Goal: Task Accomplishment & Management: Manage account settings

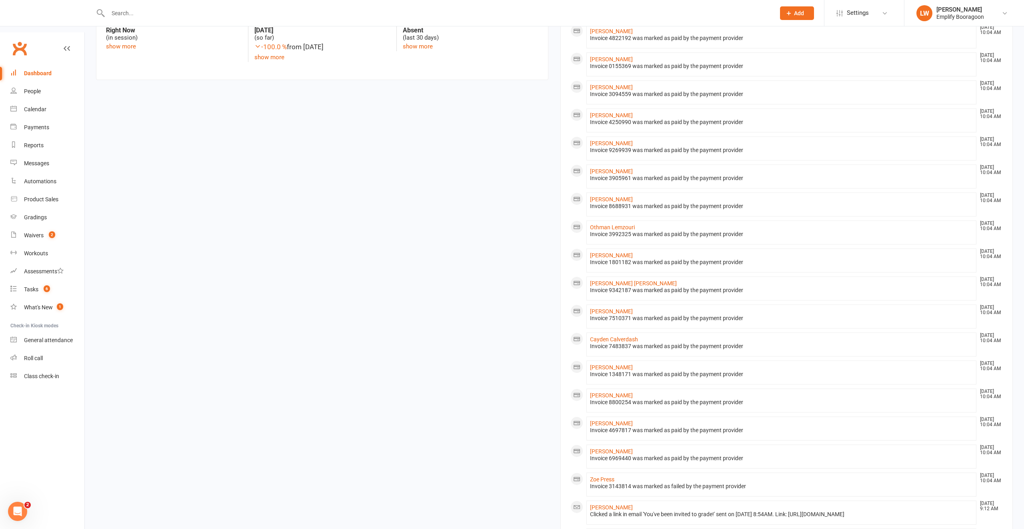
scroll to position [480, 0]
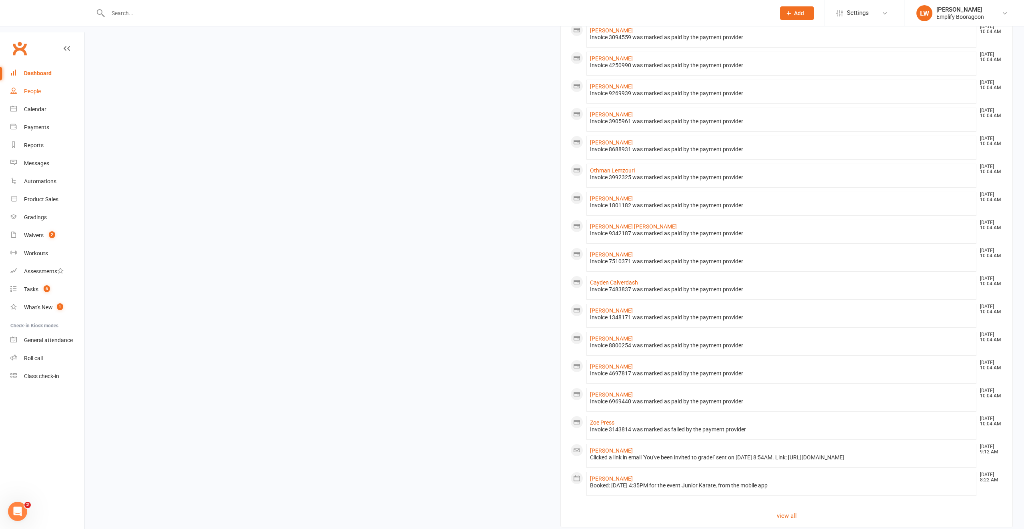
click at [47, 82] on link "People" at bounding box center [47, 91] width 74 height 18
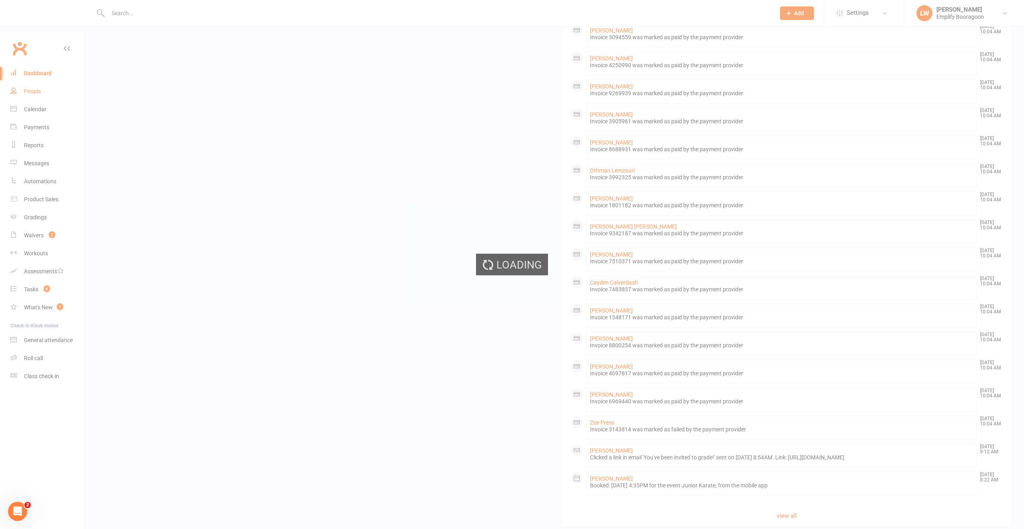
select select "100"
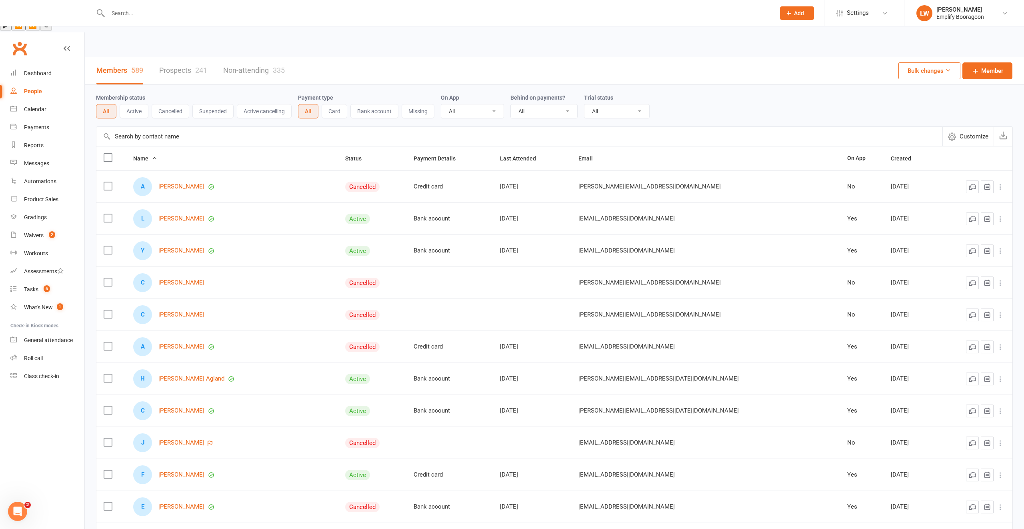
click at [181, 57] on link "Prospects 241" at bounding box center [183, 71] width 48 height 28
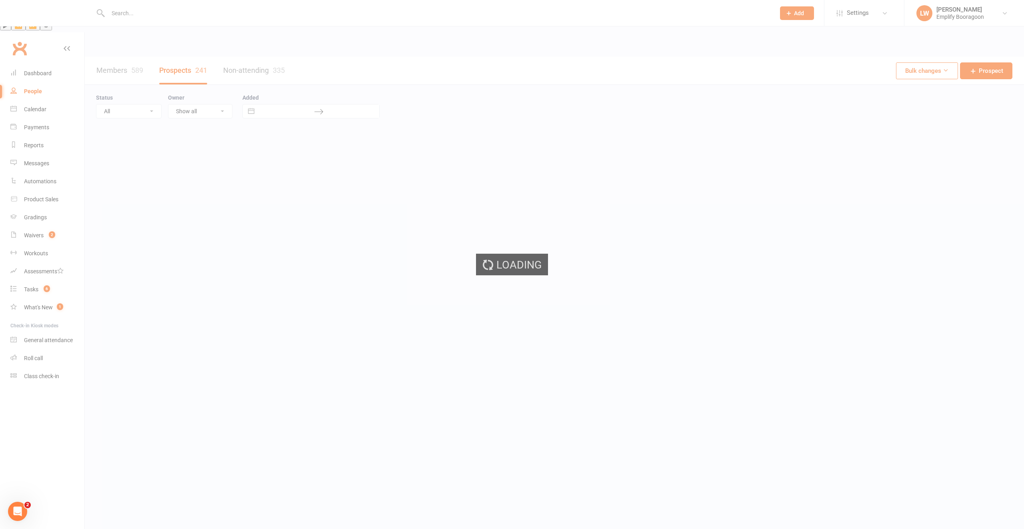
select select "100"
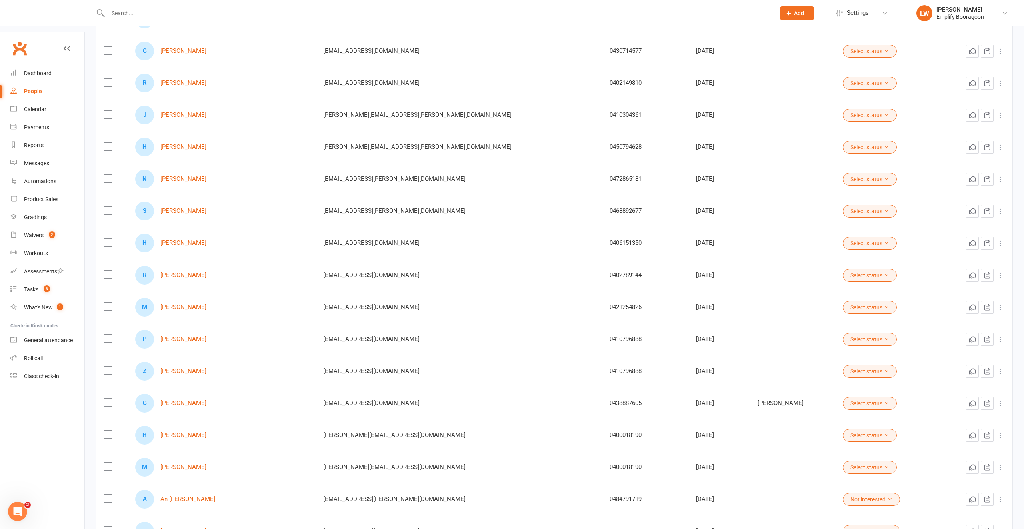
scroll to position [264, 0]
click at [197, 431] on link "[PERSON_NAME]" at bounding box center [183, 434] width 46 height 7
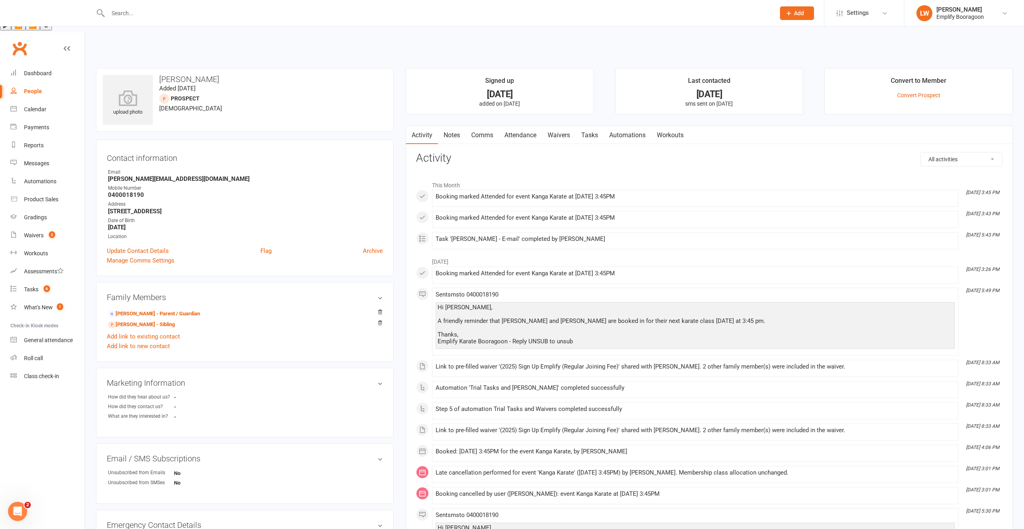
click at [531, 126] on link "Attendance" at bounding box center [520, 135] width 43 height 18
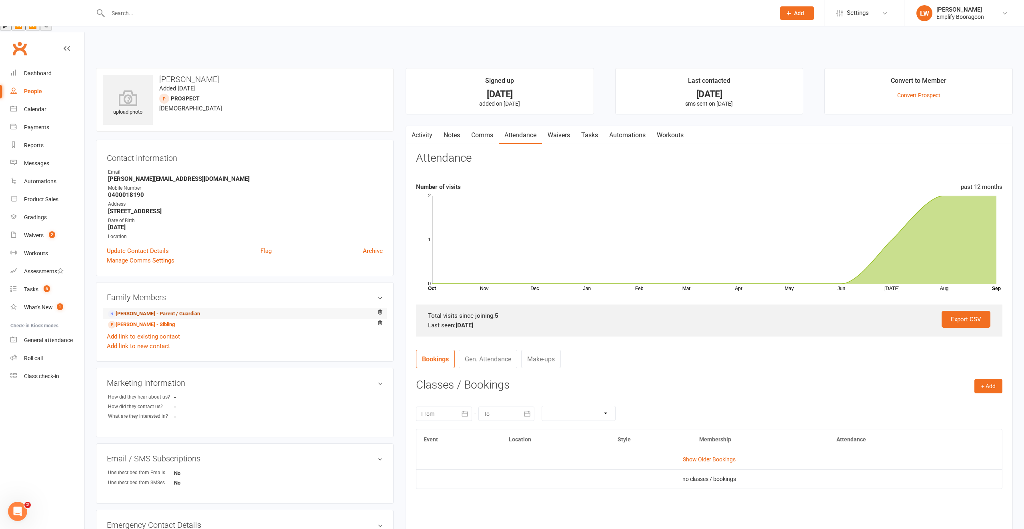
click at [169, 310] on link "[PERSON_NAME] - Parent / Guardian" at bounding box center [154, 314] width 92 height 8
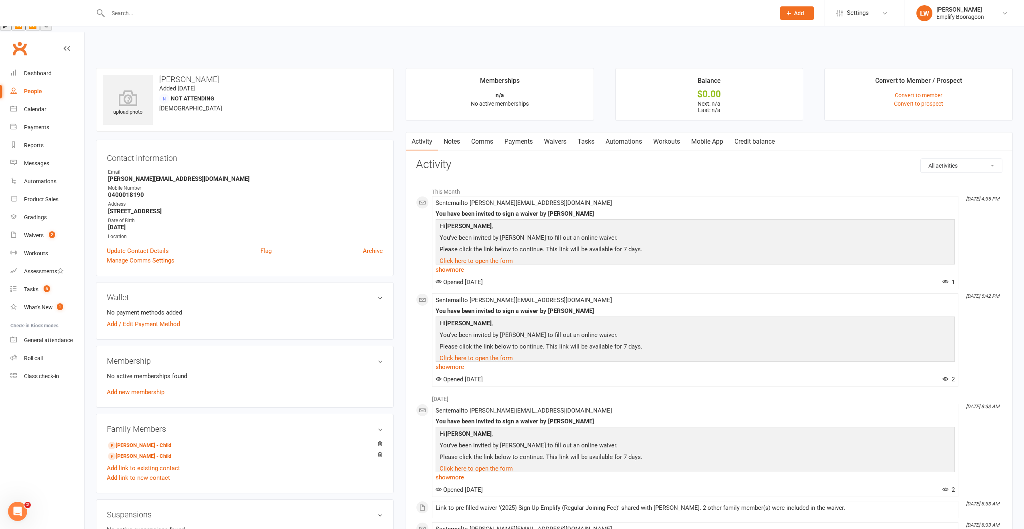
click at [553, 132] on link "Waivers" at bounding box center [555, 141] width 34 height 18
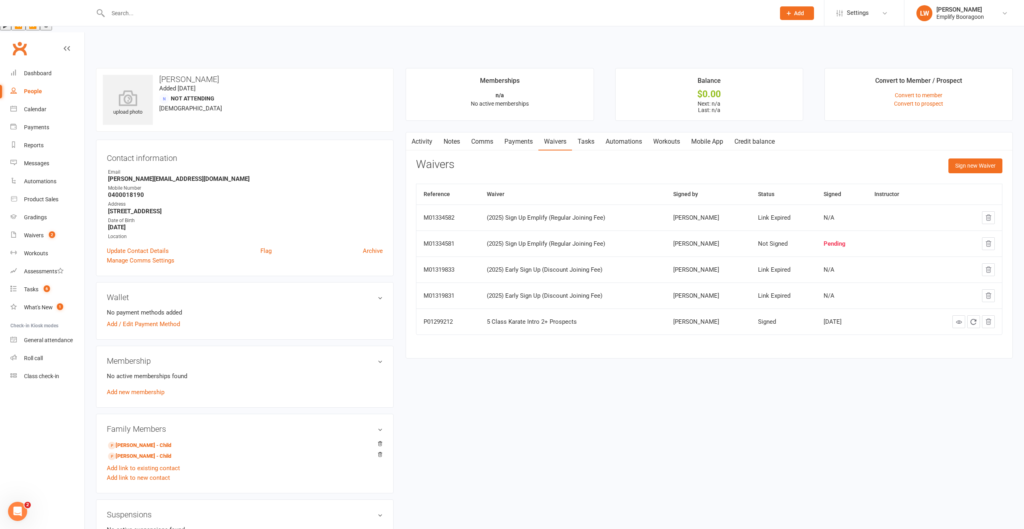
click at [433, 132] on link "Activity" at bounding box center [422, 141] width 32 height 18
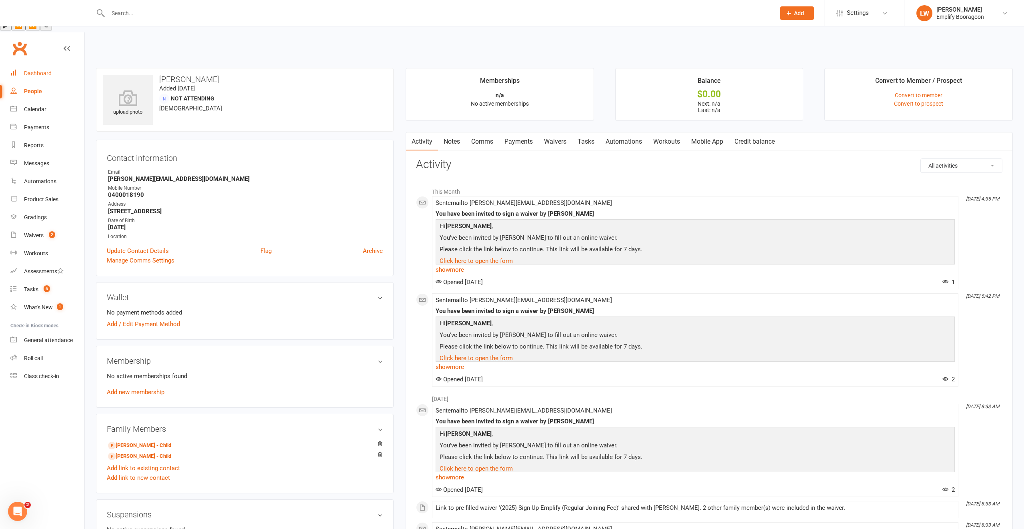
click at [49, 70] on div "Dashboard" at bounding box center [38, 73] width 28 height 6
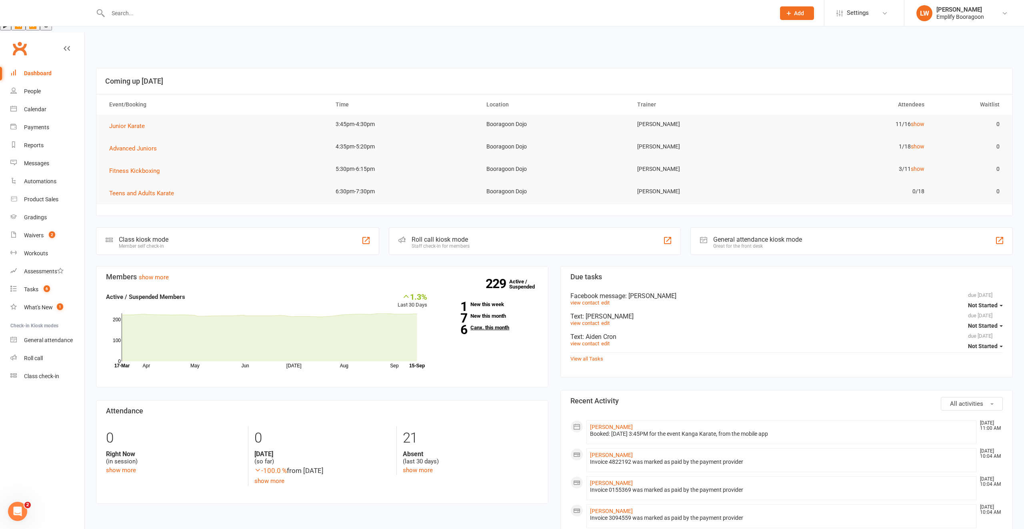
click at [476, 325] on link "6 Canx. this month" at bounding box center [488, 327] width 99 height 5
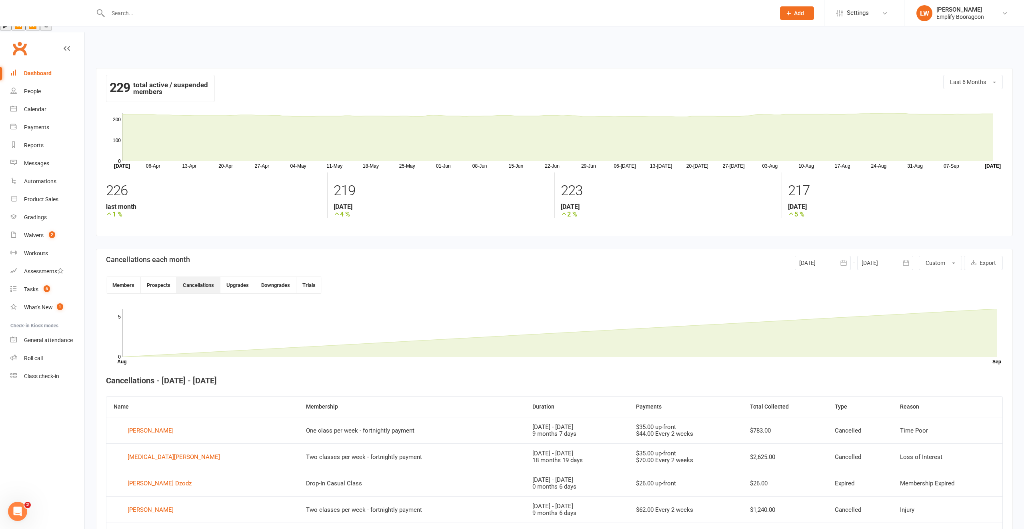
click at [48, 70] on div "Dashboard" at bounding box center [38, 73] width 28 height 6
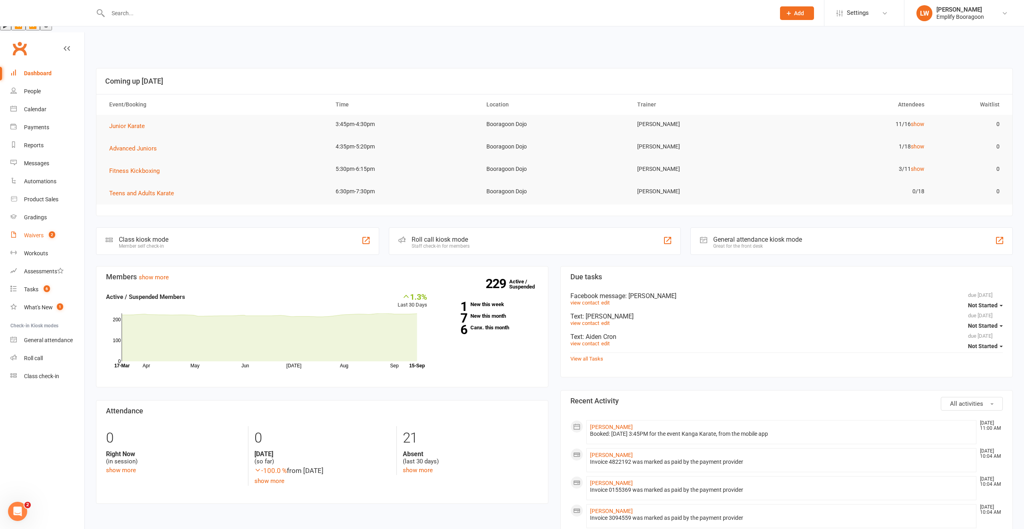
click at [42, 232] on div "Waivers" at bounding box center [34, 235] width 20 height 6
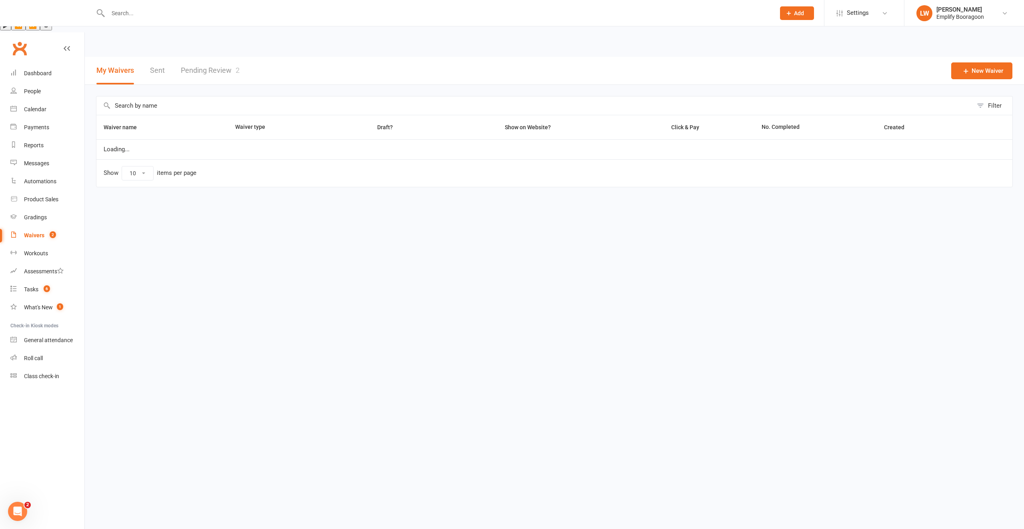
click at [209, 57] on link "Pending Review 2" at bounding box center [210, 71] width 59 height 28
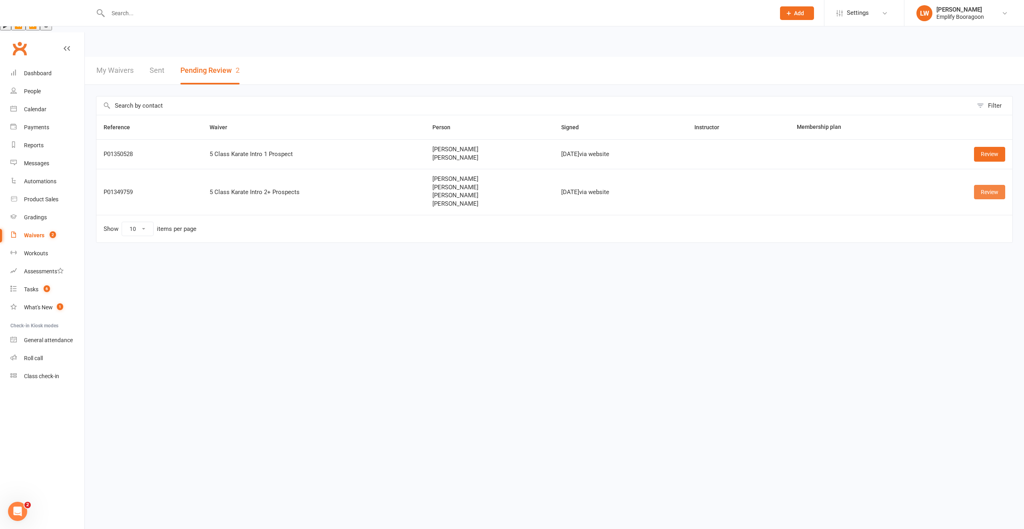
click at [989, 185] on link "Review" at bounding box center [989, 192] width 31 height 14
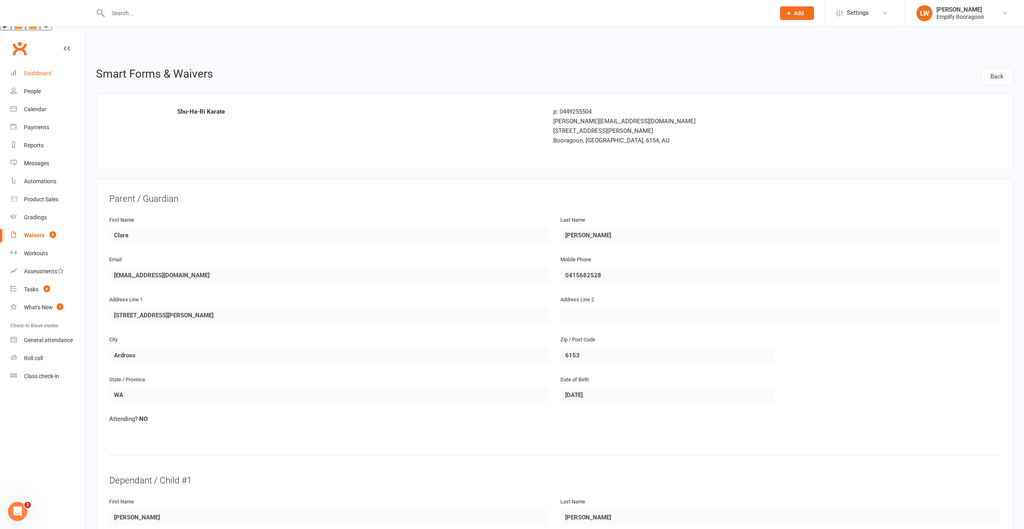
click at [20, 64] on link "Dashboard" at bounding box center [47, 73] width 74 height 18
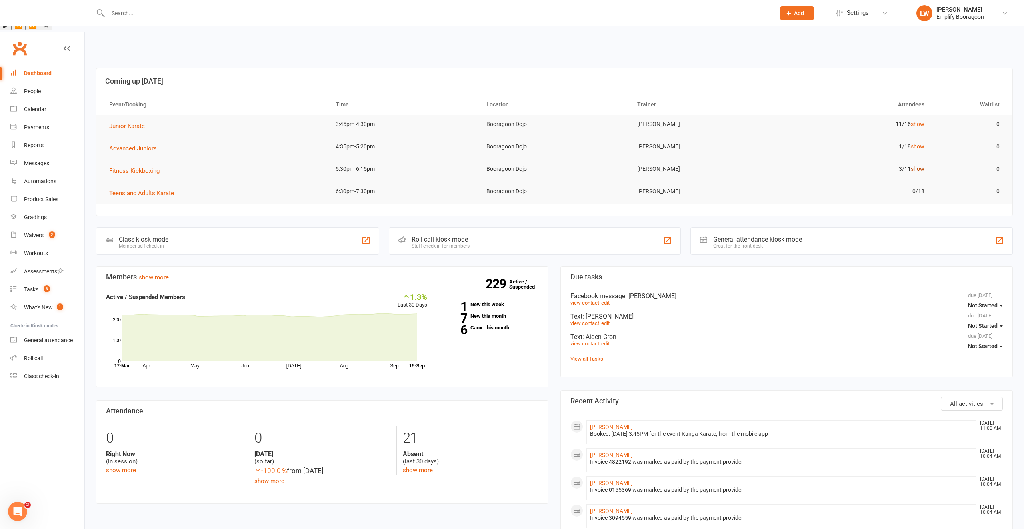
click at [916, 166] on link "show" at bounding box center [918, 169] width 14 height 6
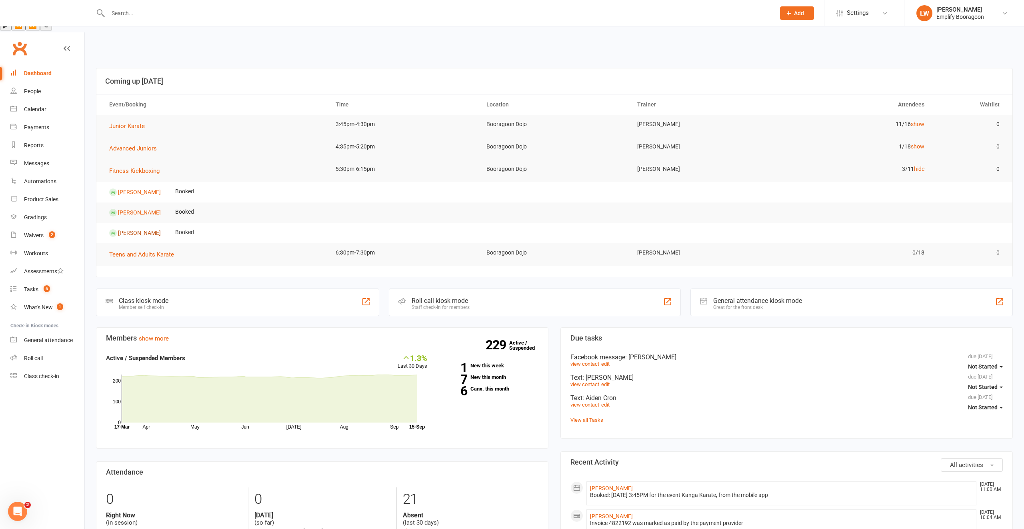
click at [129, 230] on link "[PERSON_NAME]" at bounding box center [139, 233] width 43 height 6
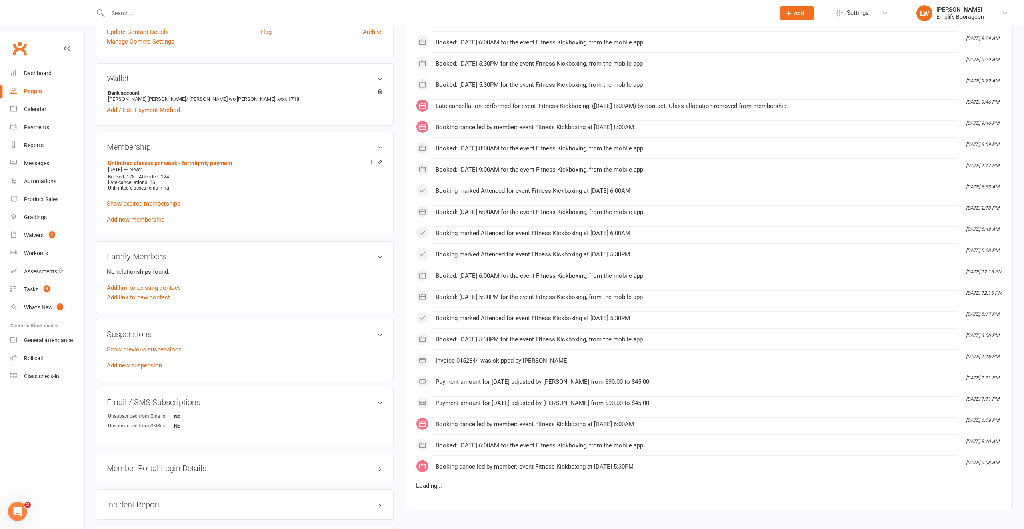
scroll to position [259, 0]
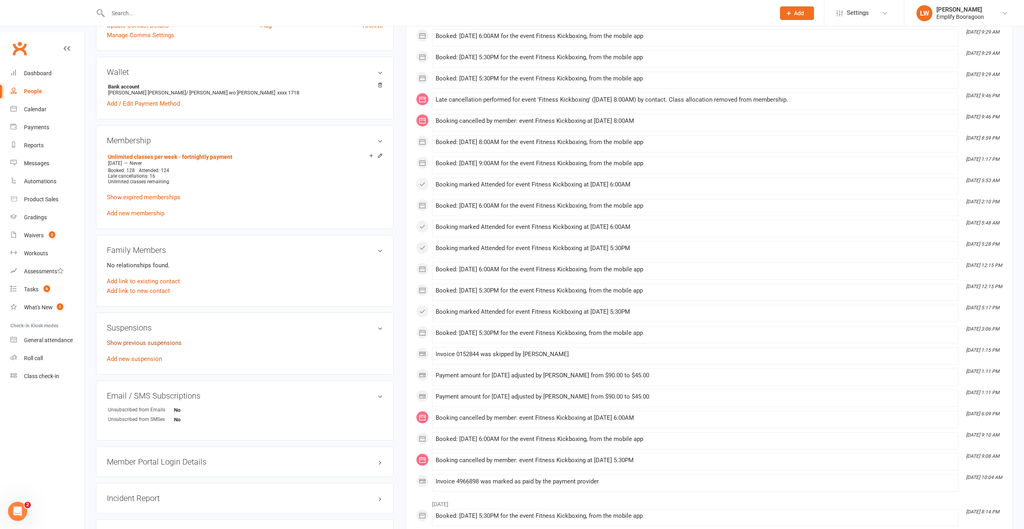
click at [136, 339] on link "Show previous suspensions" at bounding box center [144, 342] width 75 height 7
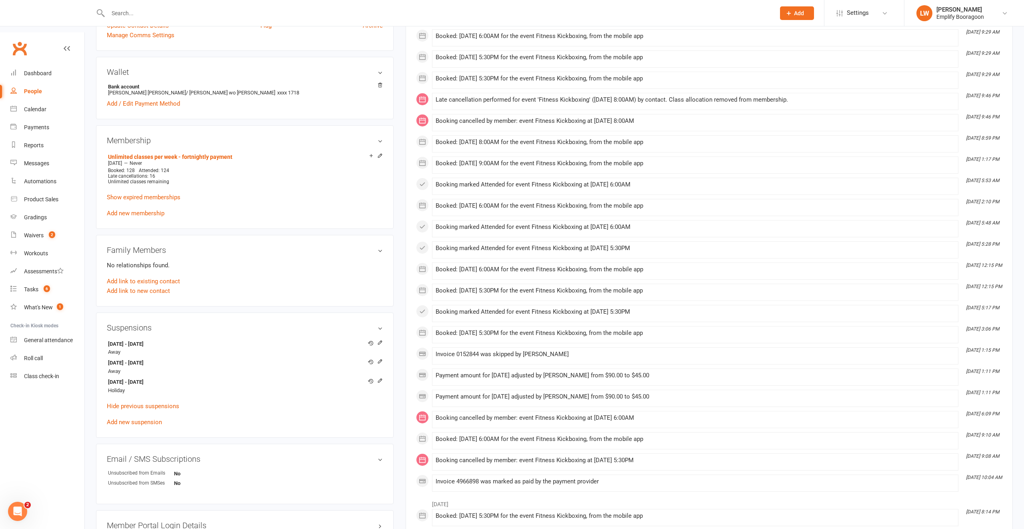
scroll to position [0, 0]
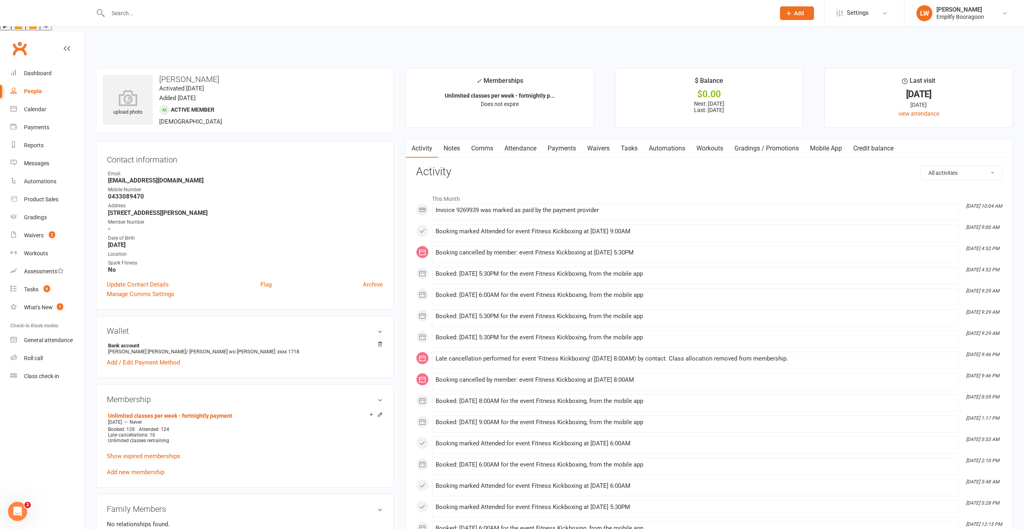
click at [561, 139] on link "Payments" at bounding box center [562, 148] width 40 height 18
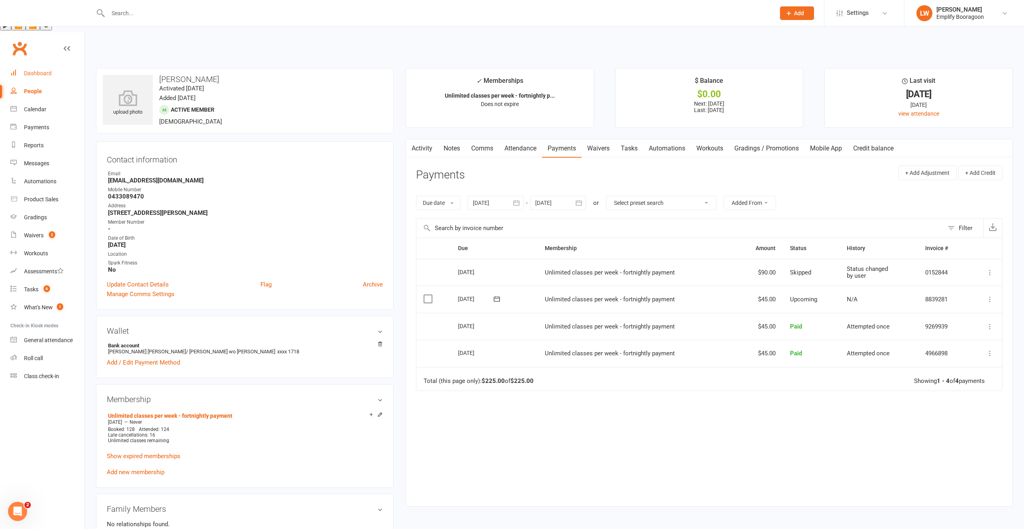
click at [57, 64] on link "Dashboard" at bounding box center [47, 73] width 74 height 18
